Goal: Transaction & Acquisition: Book appointment/travel/reservation

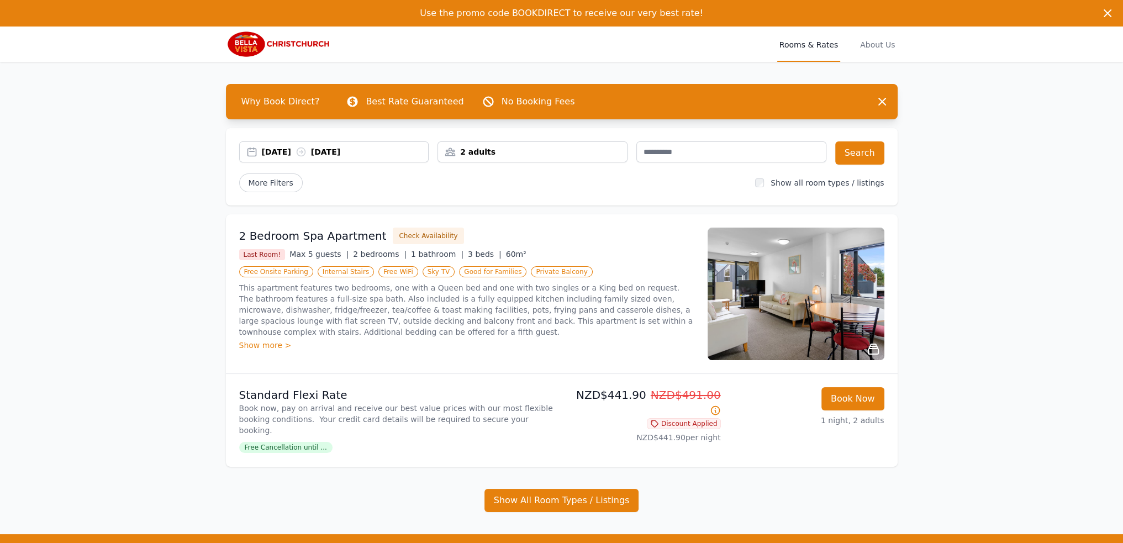
click at [287, 154] on div "[DATE] [DATE]" at bounding box center [345, 151] width 167 height 11
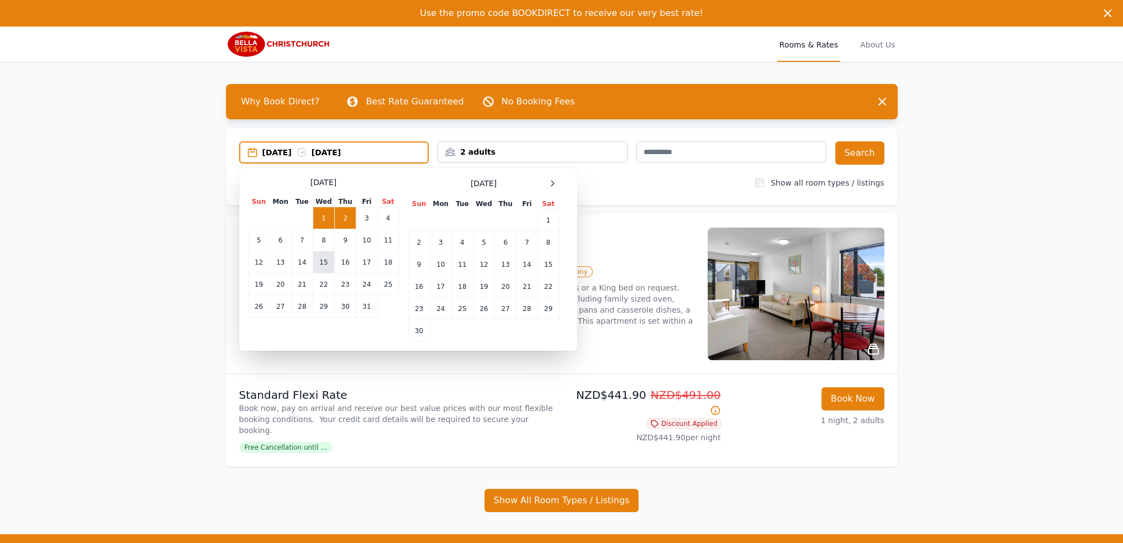
click at [324, 262] on td "15" at bounding box center [324, 262] width 22 height 22
click at [389, 265] on td "18" at bounding box center [388, 262] width 22 height 22
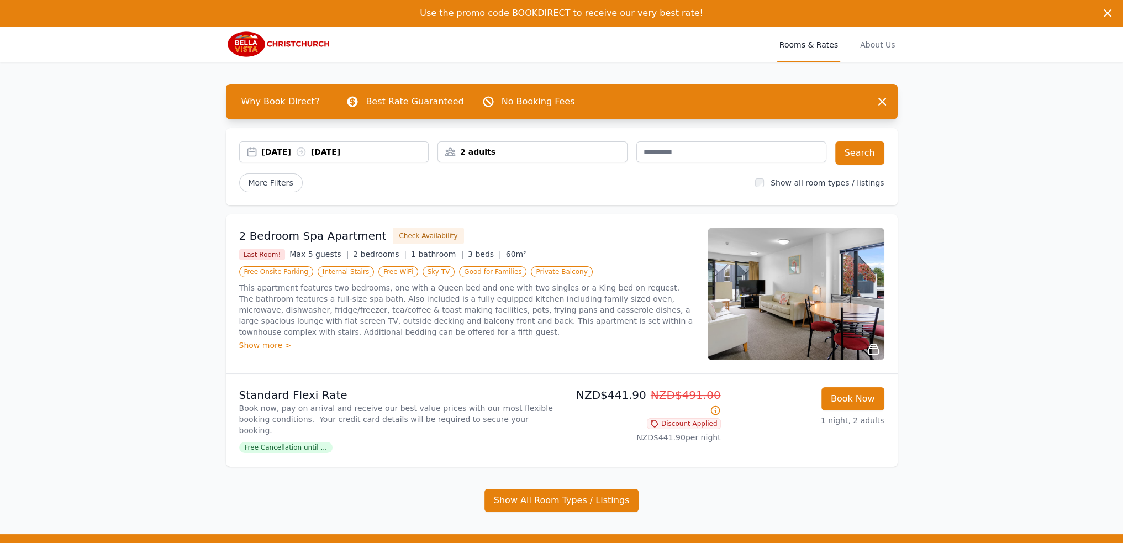
click at [534, 148] on div "2 adults" at bounding box center [532, 151] width 189 height 11
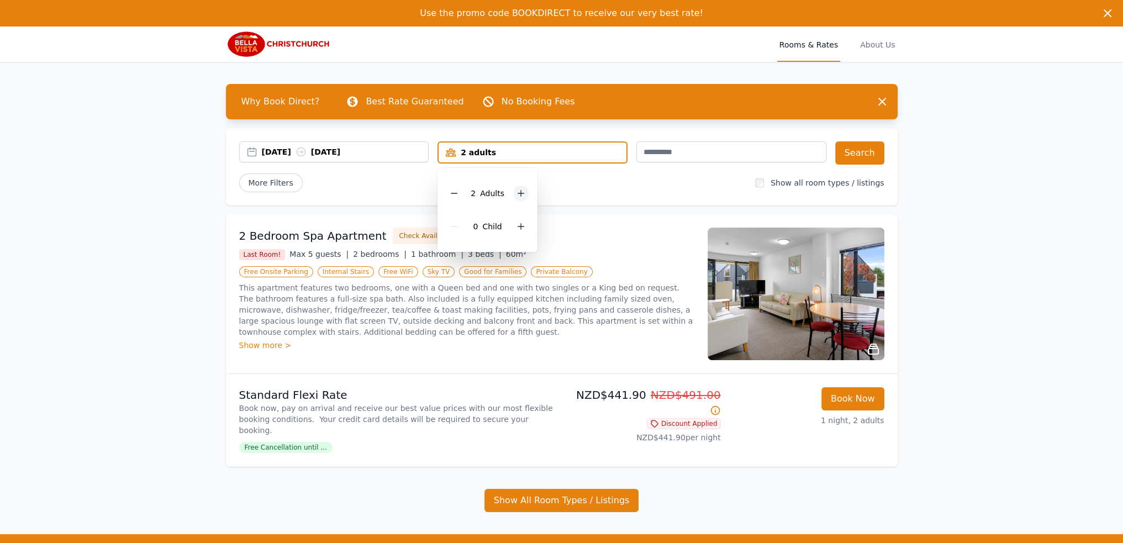
click at [517, 191] on icon at bounding box center [521, 193] width 9 height 9
click at [522, 224] on icon at bounding box center [521, 226] width 9 height 9
drag, startPoint x: 678, startPoint y: 194, endPoint x: 802, endPoint y: 178, distance: 124.2
click at [682, 194] on div "[DATE] [DATE] 3 adults, 2 children 3 Adult s 2 Child ren Search More Filters Sh…" at bounding box center [562, 166] width 672 height 77
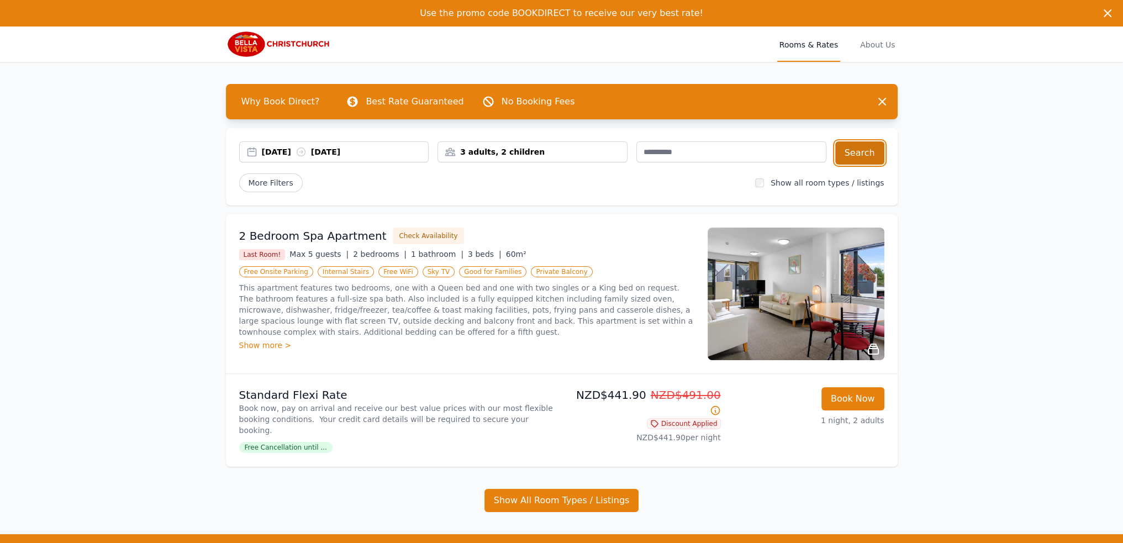
click at [858, 155] on button "Search" at bounding box center [859, 152] width 49 height 23
